Goal: Task Accomplishment & Management: Use online tool/utility

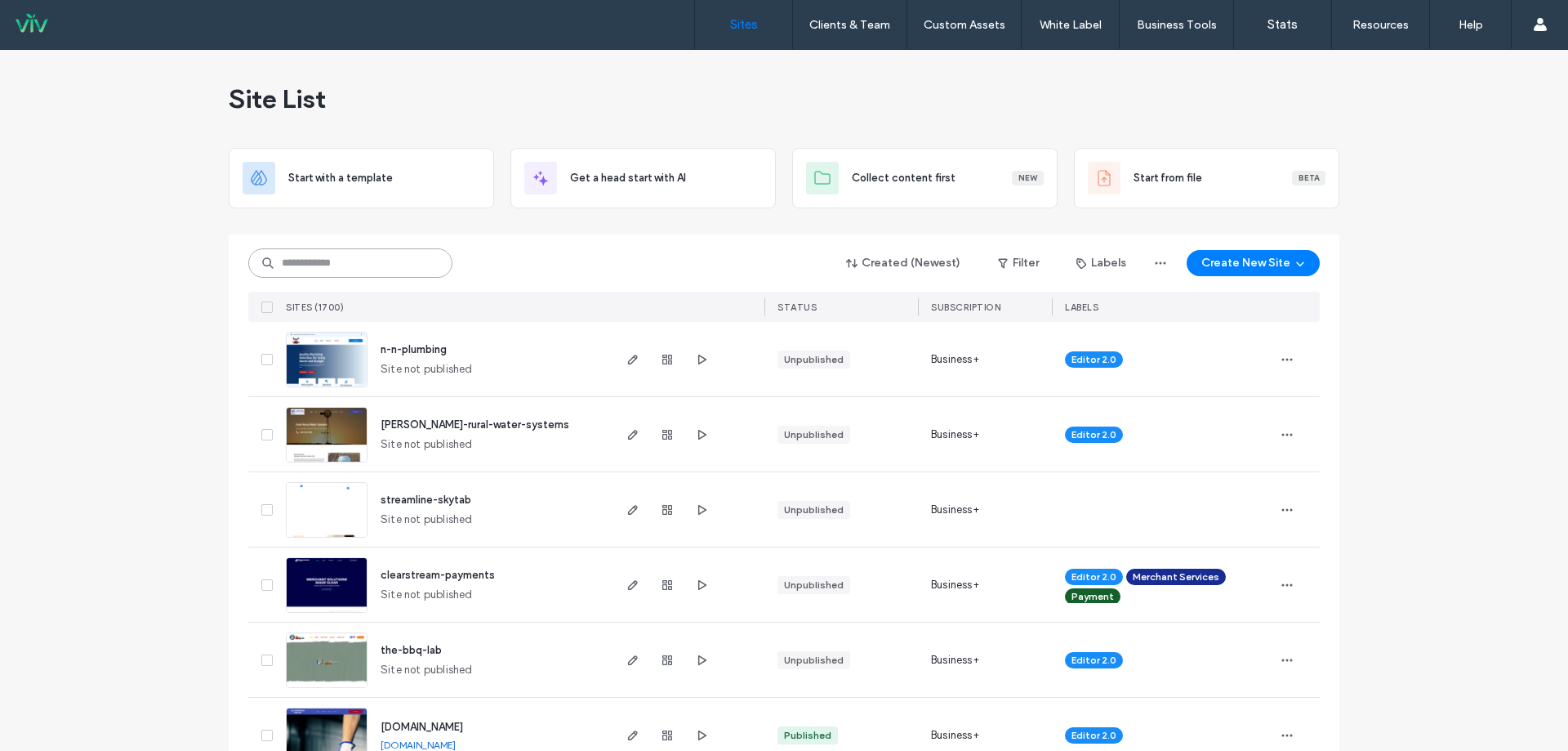
click at [342, 275] on input at bounding box center [350, 263] width 205 height 30
type input "*****"
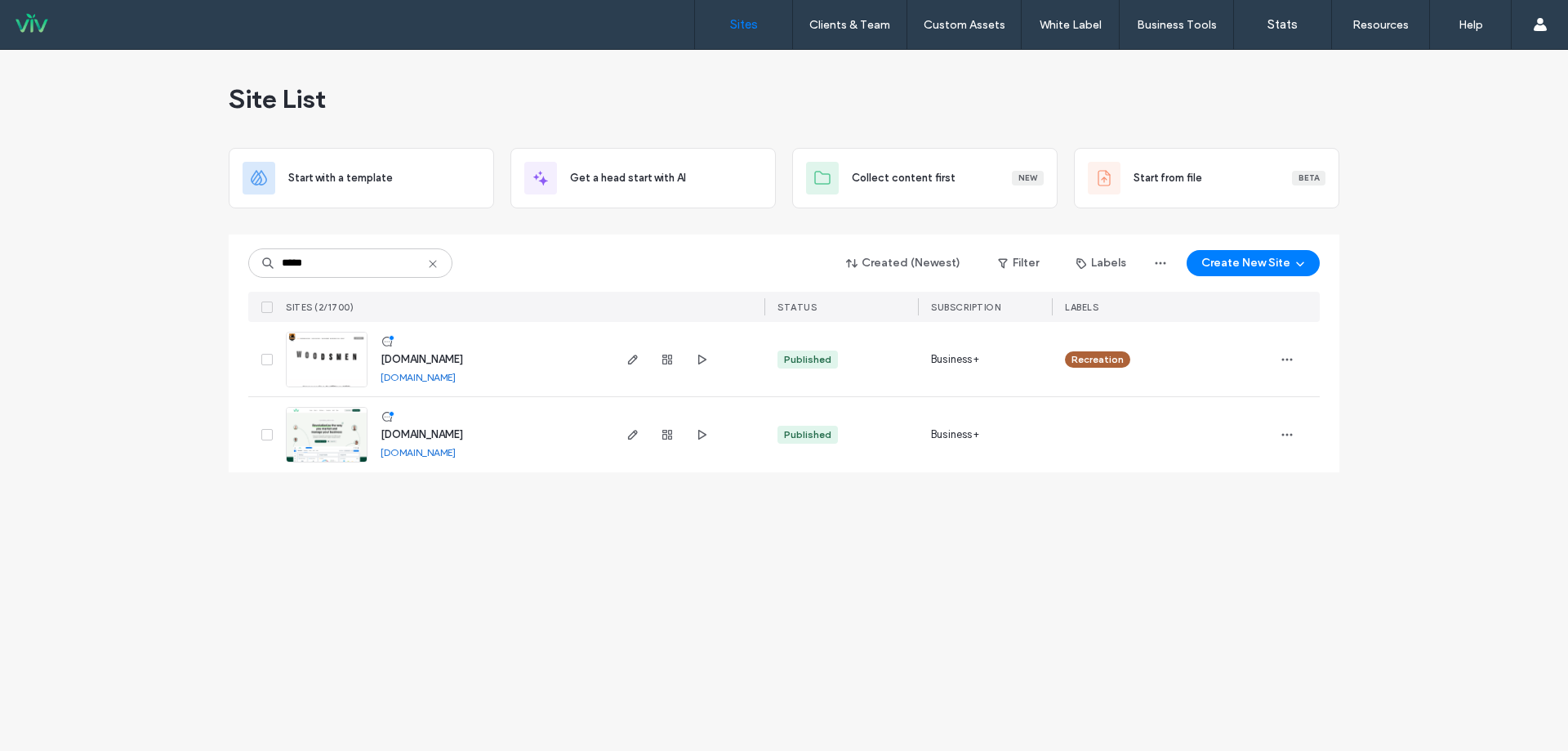
click at [421, 431] on span "[DOMAIN_NAME]" at bounding box center [421, 435] width 82 height 12
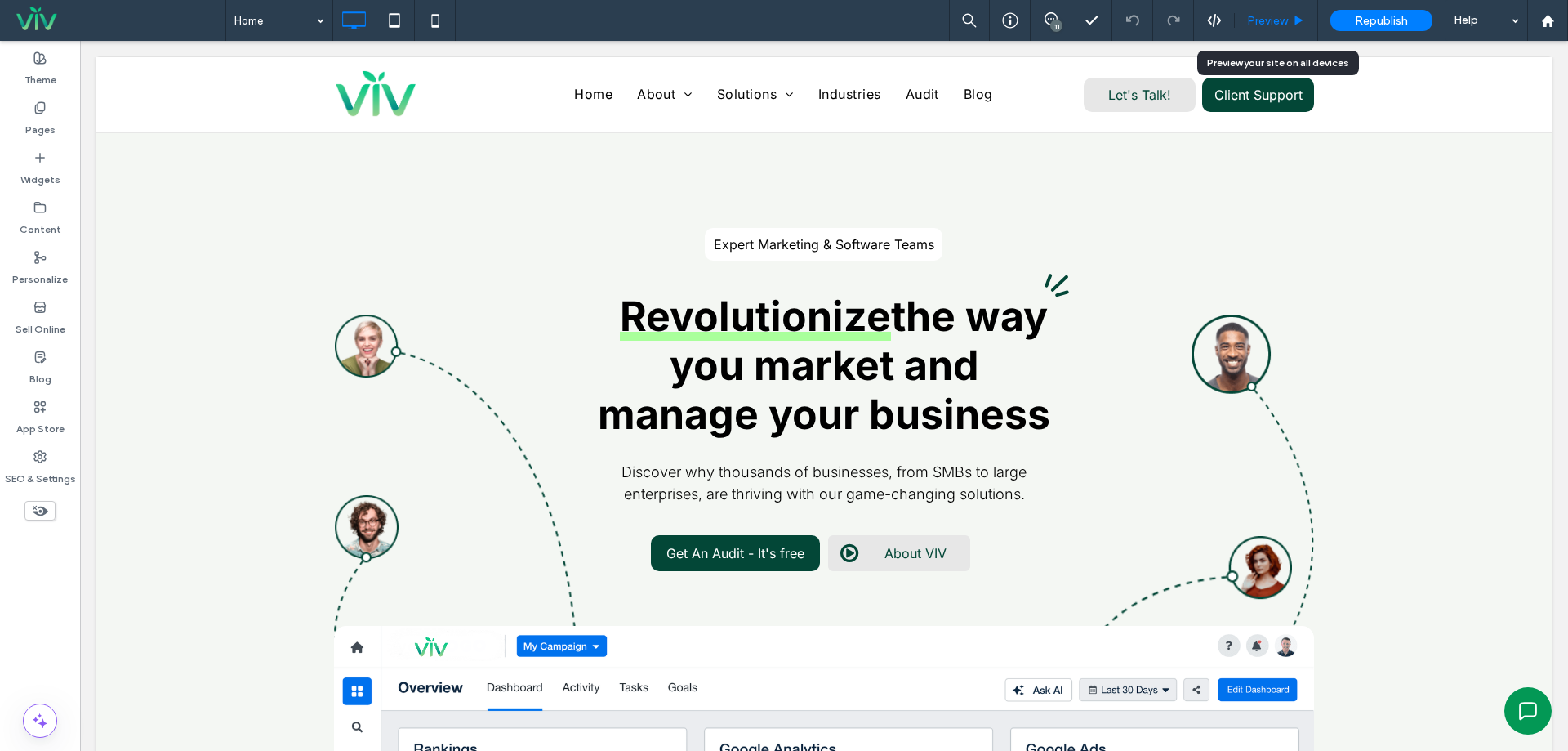
click at [1290, 17] on div "Preview" at bounding box center [1276, 21] width 82 height 14
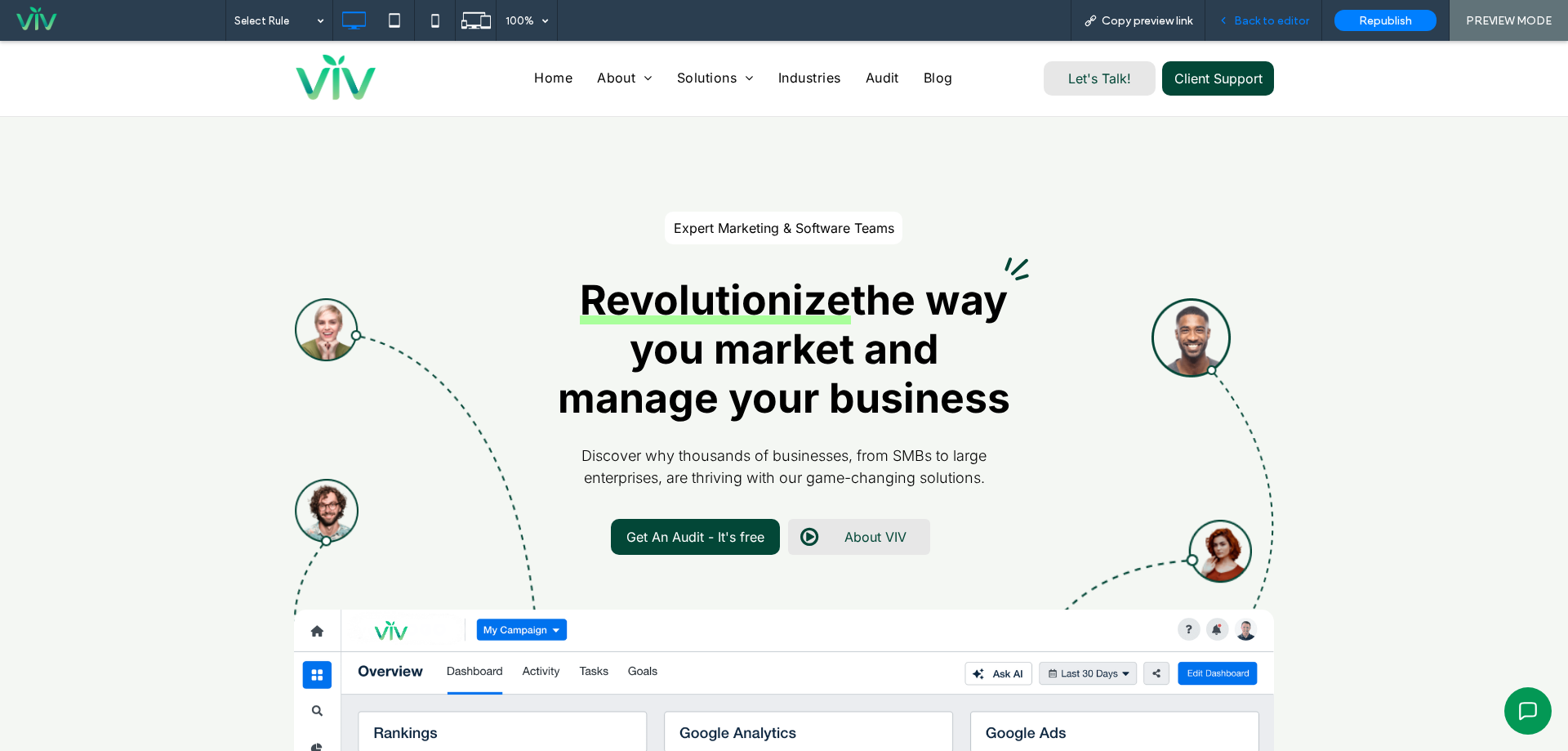
click at [1303, 11] on div "Back to editor" at bounding box center [1264, 20] width 117 height 41
click at [1255, 25] on span "Back to editor" at bounding box center [1272, 21] width 75 height 14
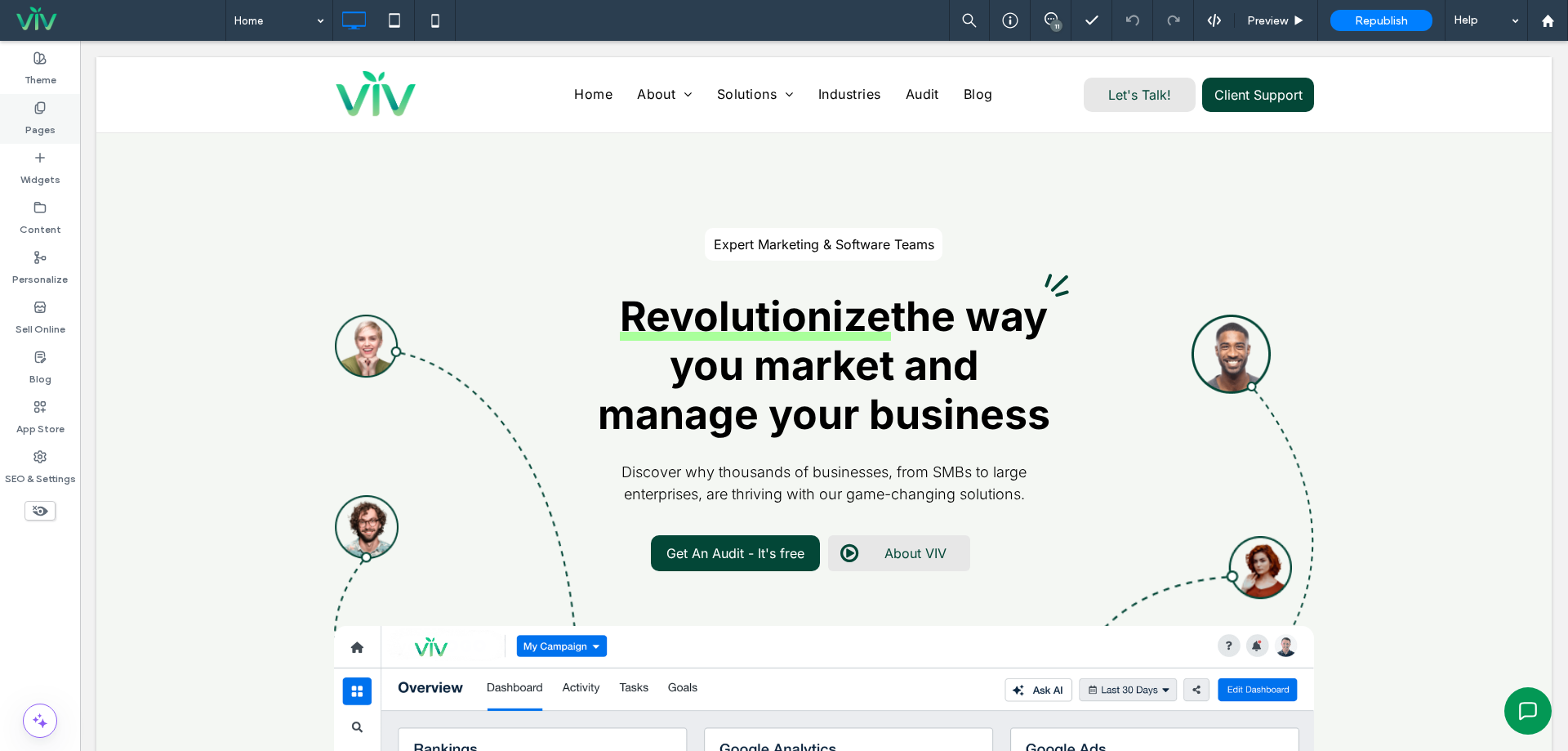
click at [32, 114] on div "Pages" at bounding box center [40, 118] width 80 height 50
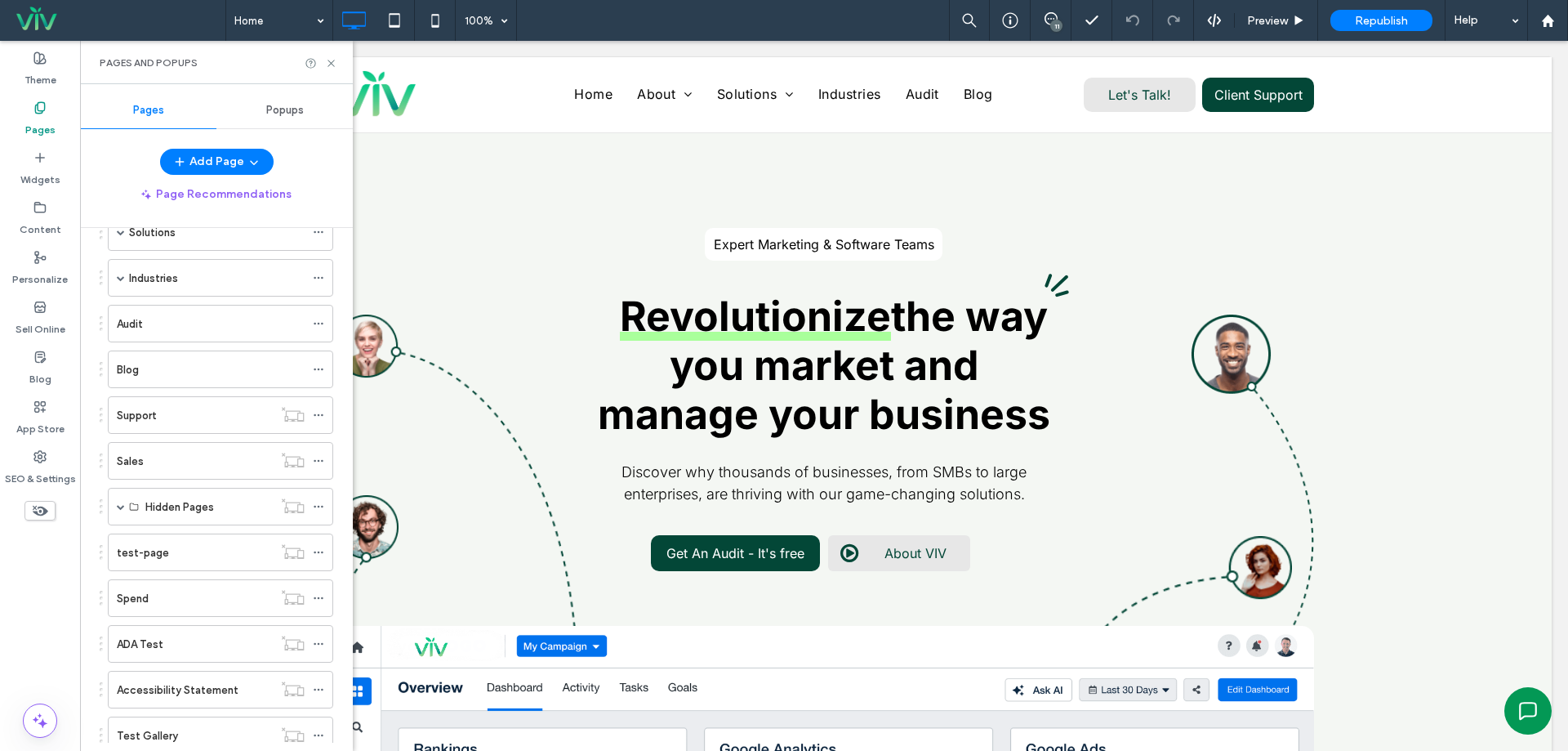
scroll to position [218, 0]
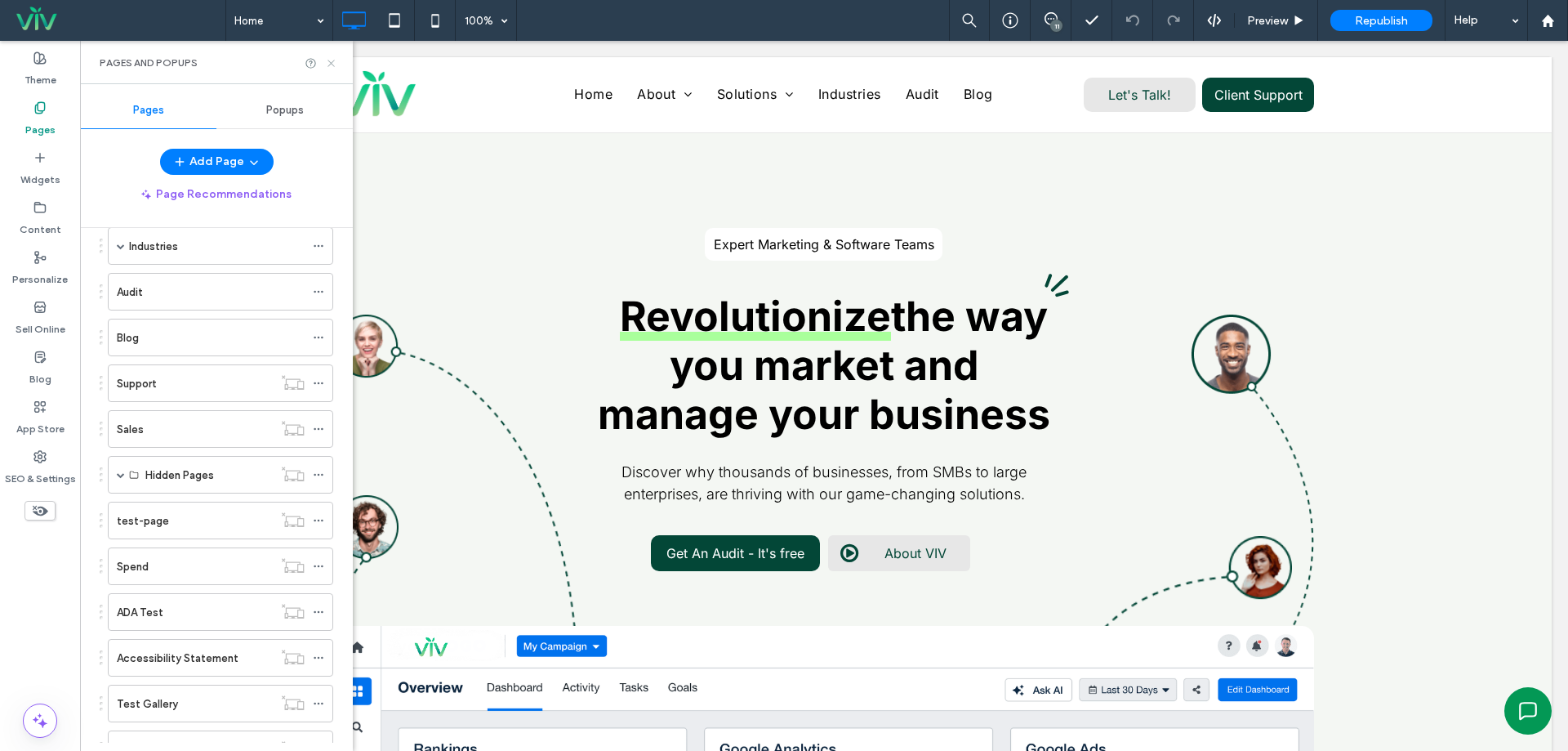
click at [331, 64] on use at bounding box center [330, 62] width 6 height 6
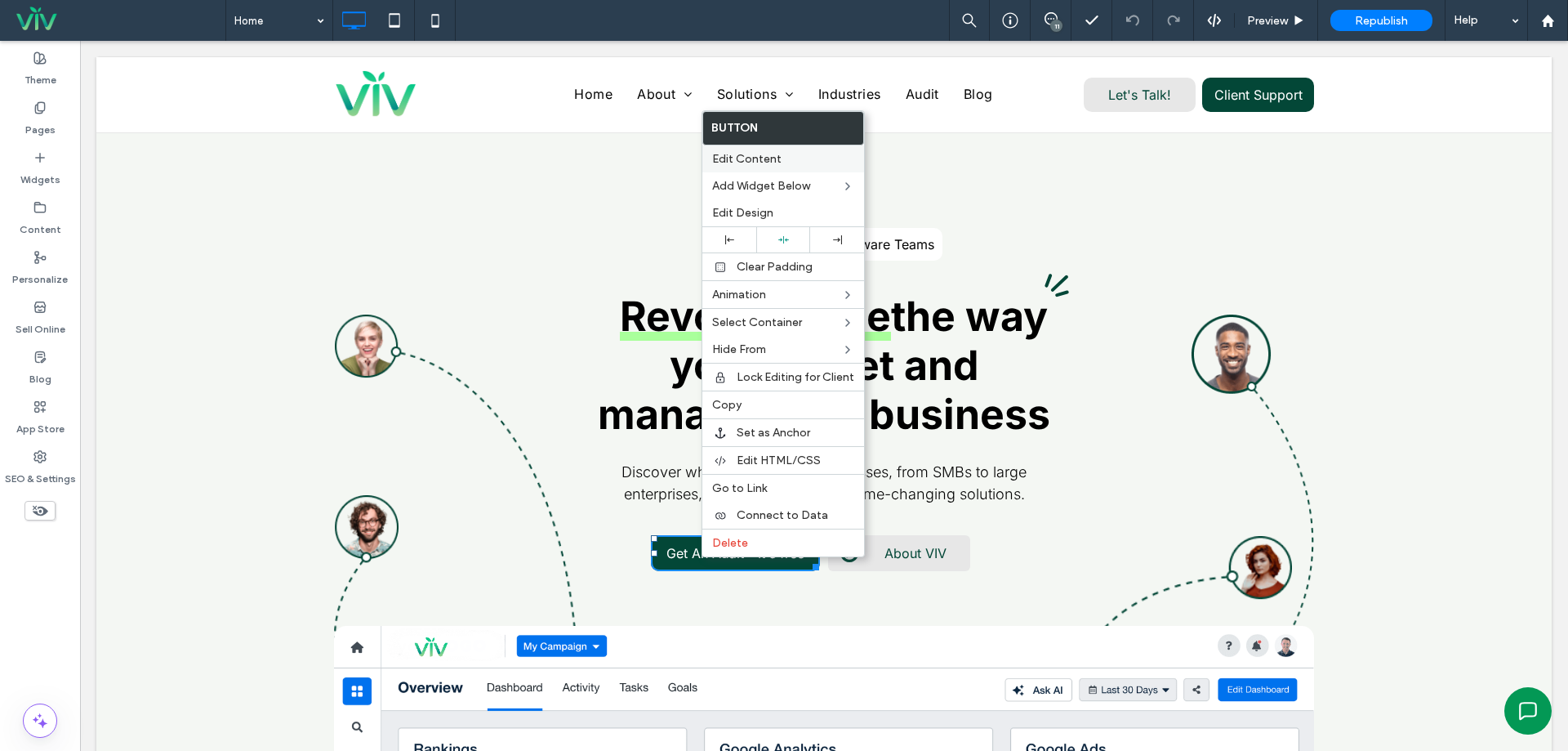
click at [738, 150] on div "Edit Content" at bounding box center [783, 158] width 162 height 27
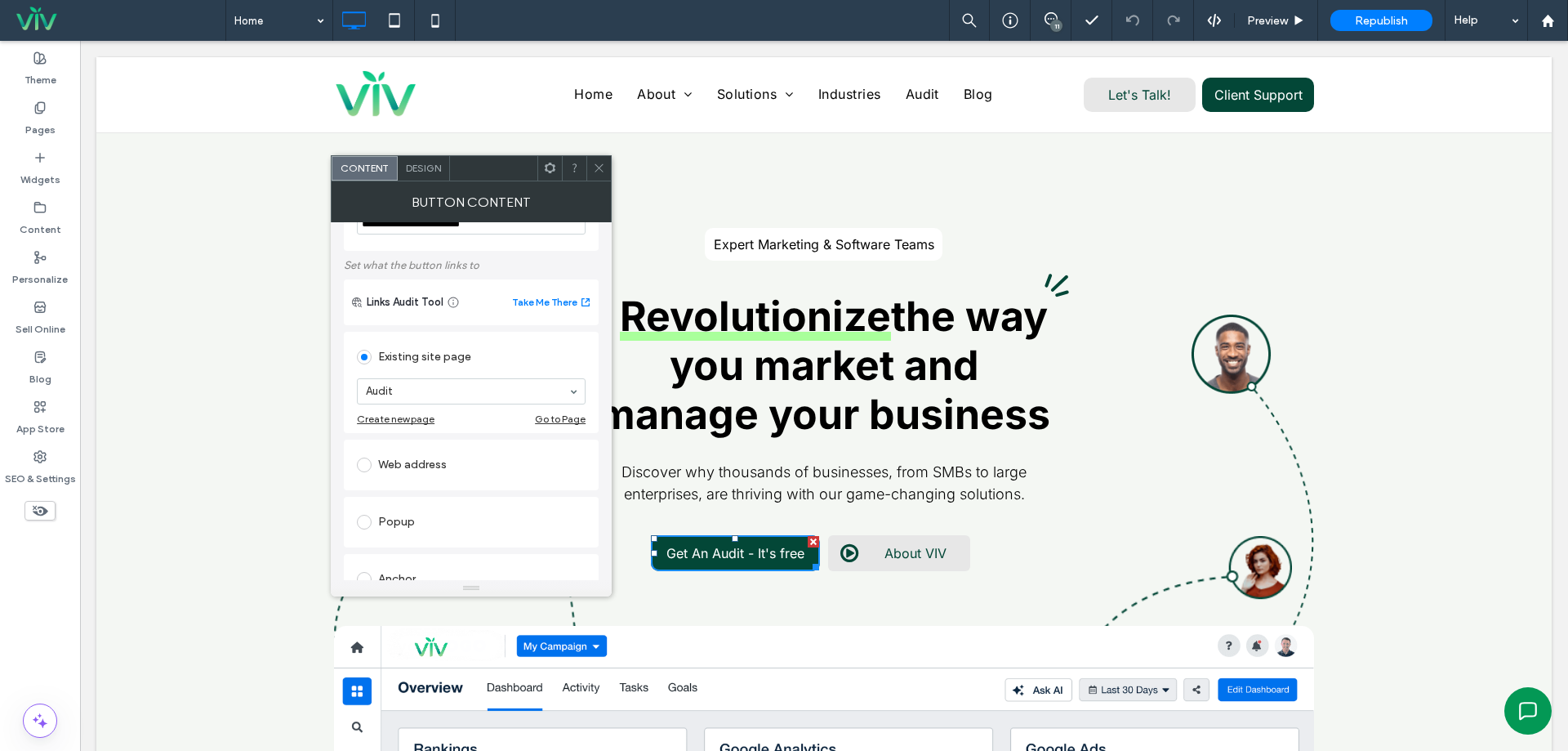
scroll to position [0, 0]
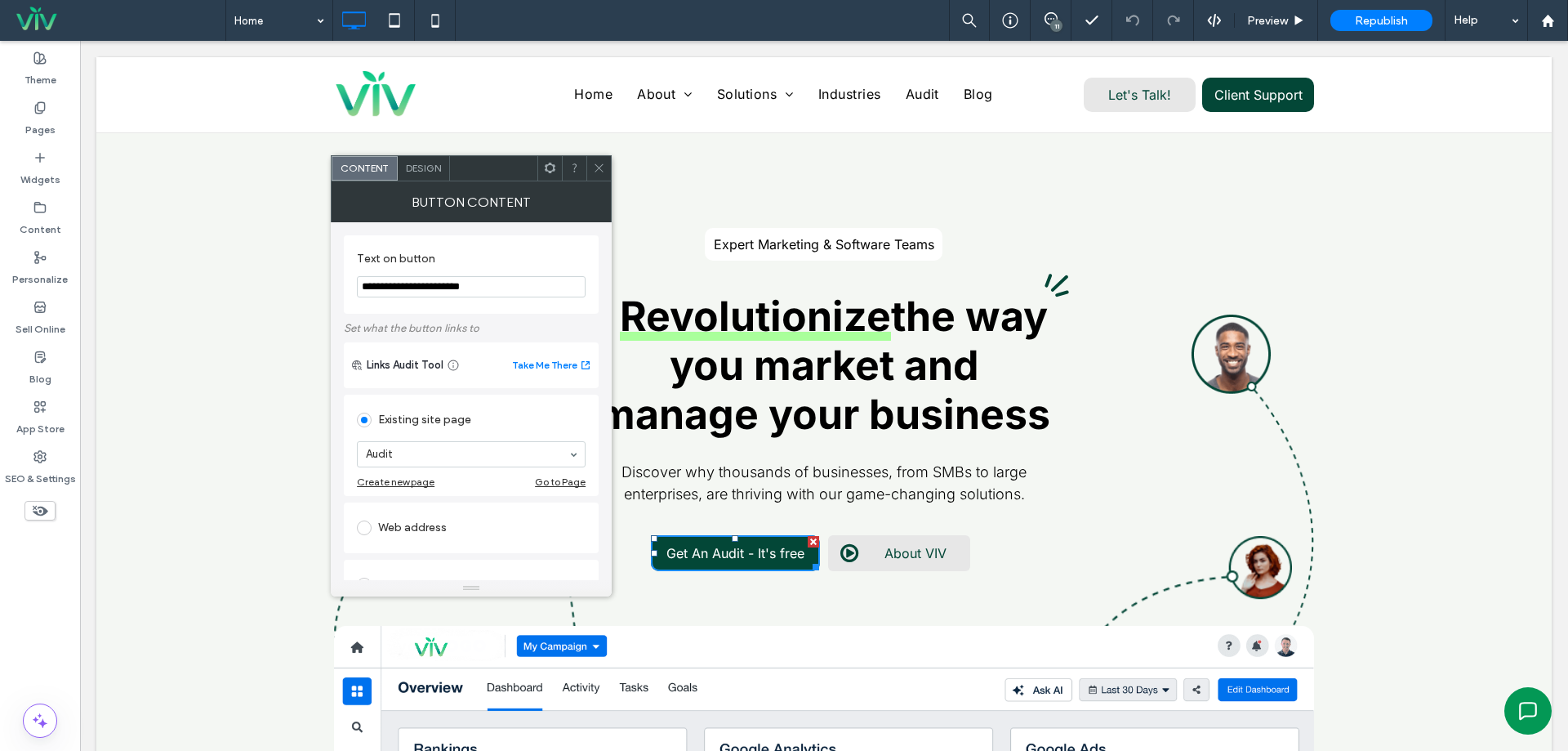
click at [436, 170] on span "Design" at bounding box center [423, 168] width 35 height 12
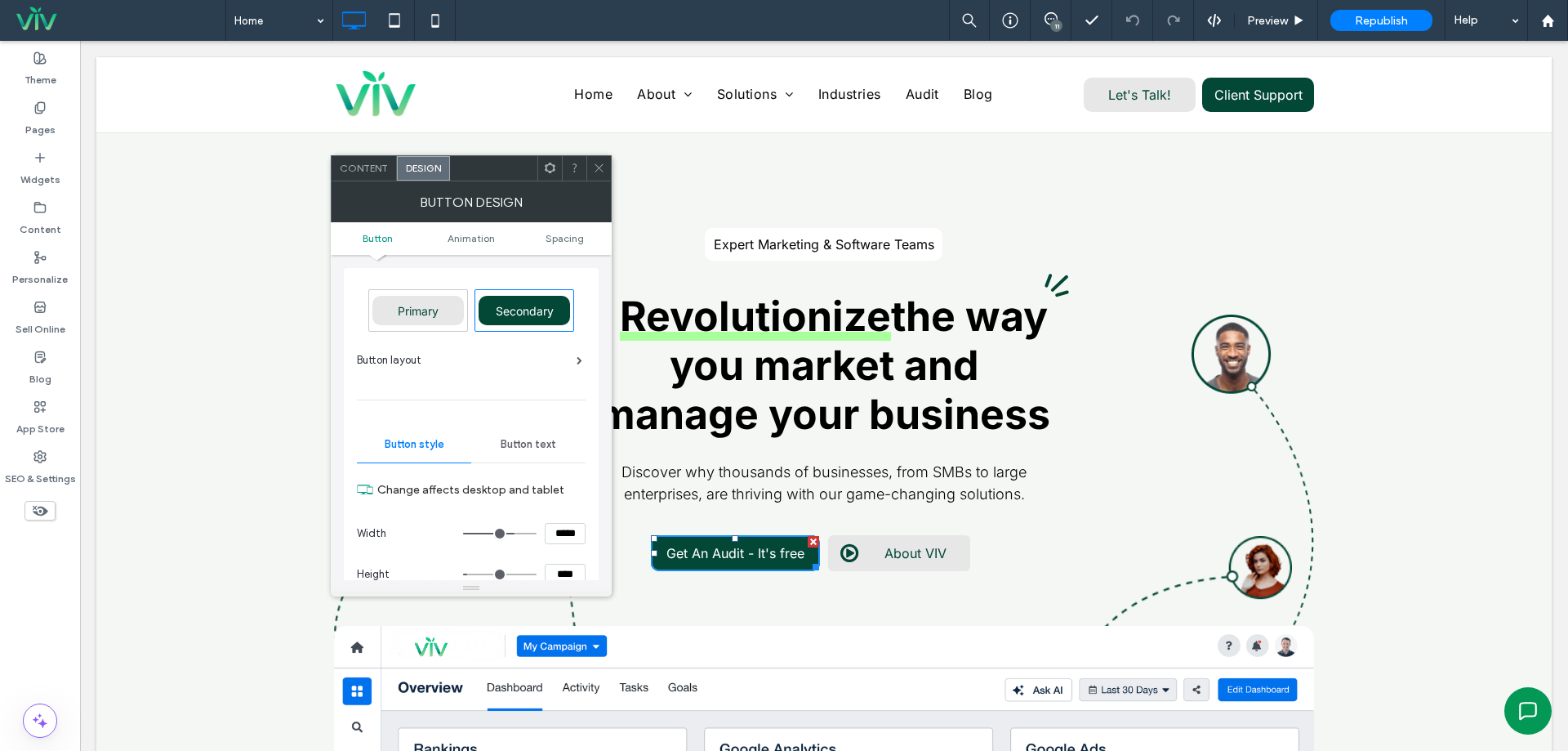
click at [595, 171] on use at bounding box center [598, 168] width 8 height 8
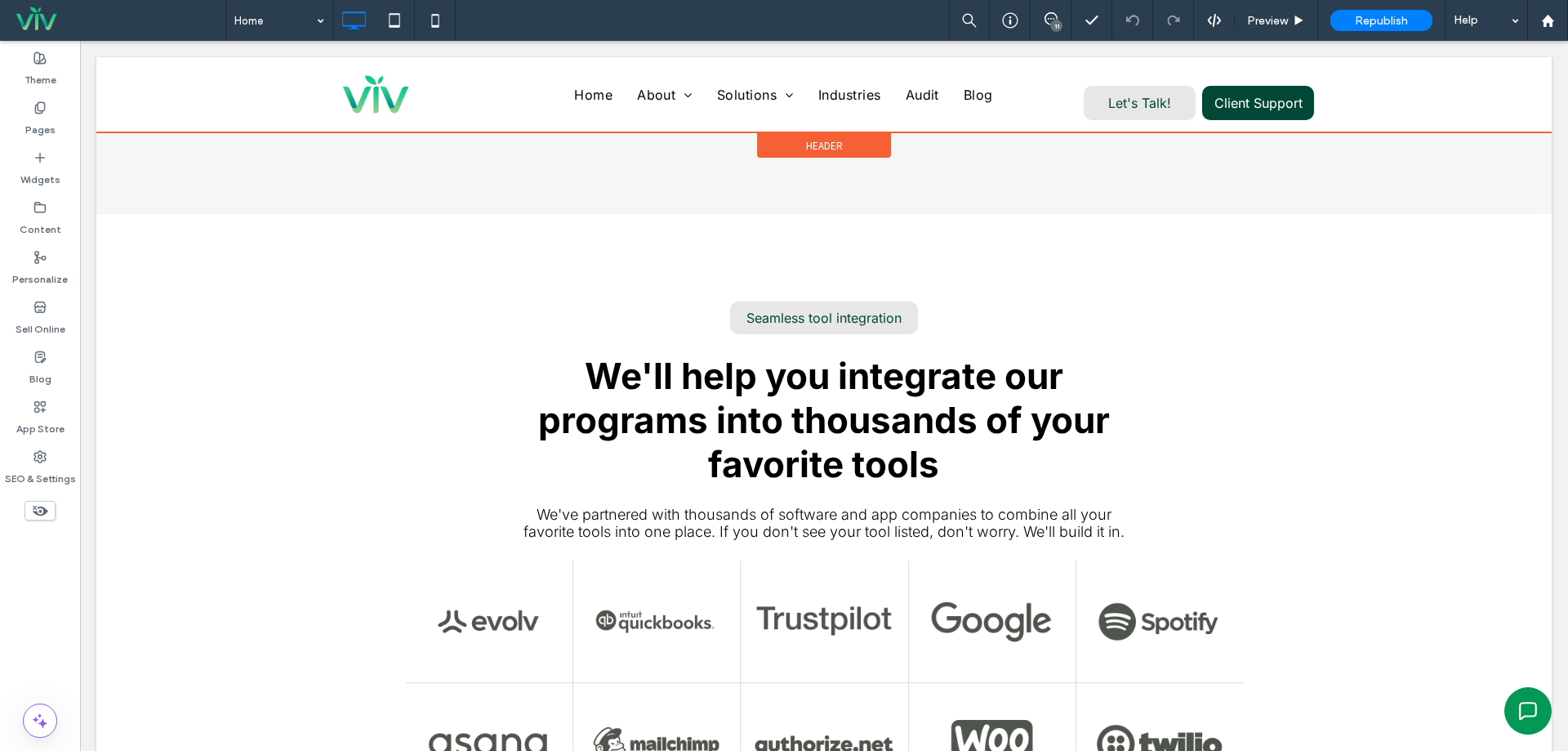
scroll to position [4683, 0]
